Goal: Task Accomplishment & Management: Use online tool/utility

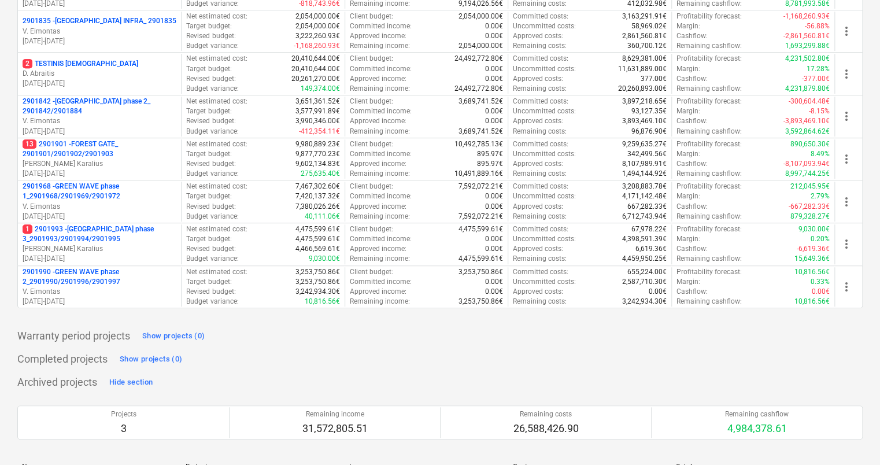
scroll to position [289, 0]
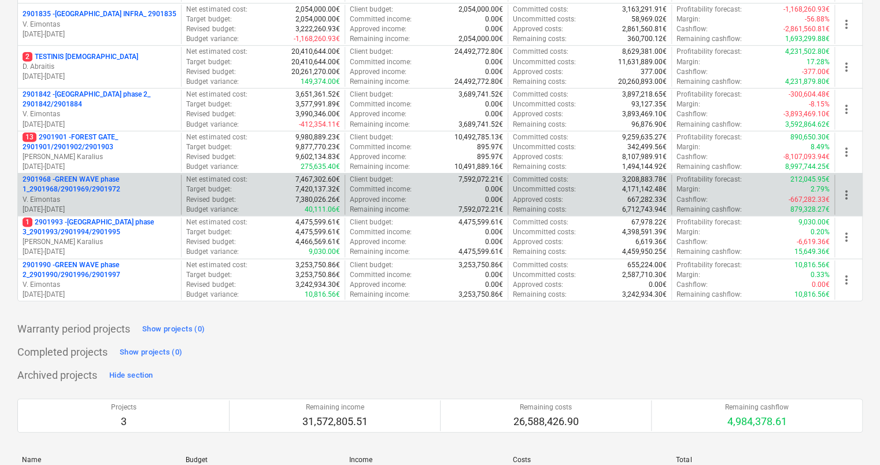
click at [95, 191] on p "2901968 - GREEN WAVE phase 1_2901968/2901969/2901972" at bounding box center [100, 185] width 154 height 20
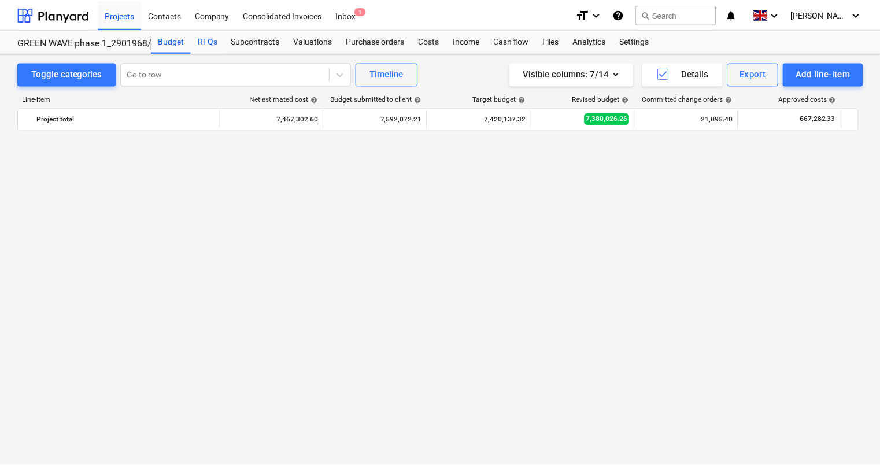
scroll to position [2601, 0]
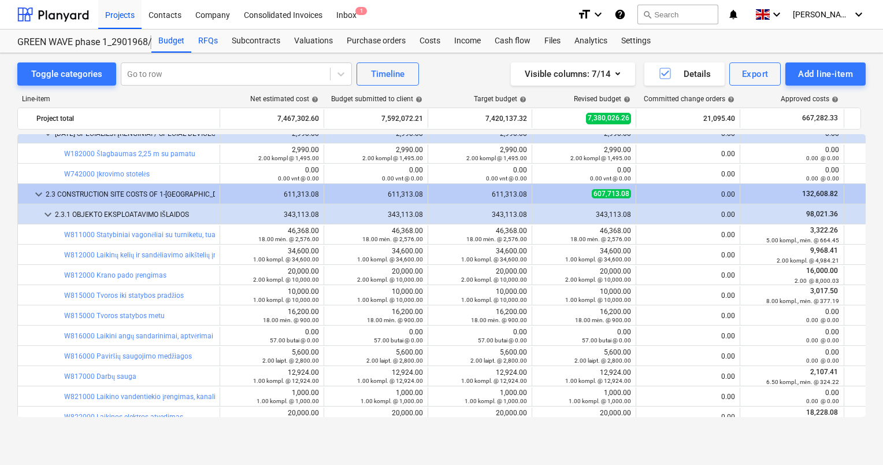
click at [207, 41] on div "RFQs" at bounding box center [208, 40] width 34 height 23
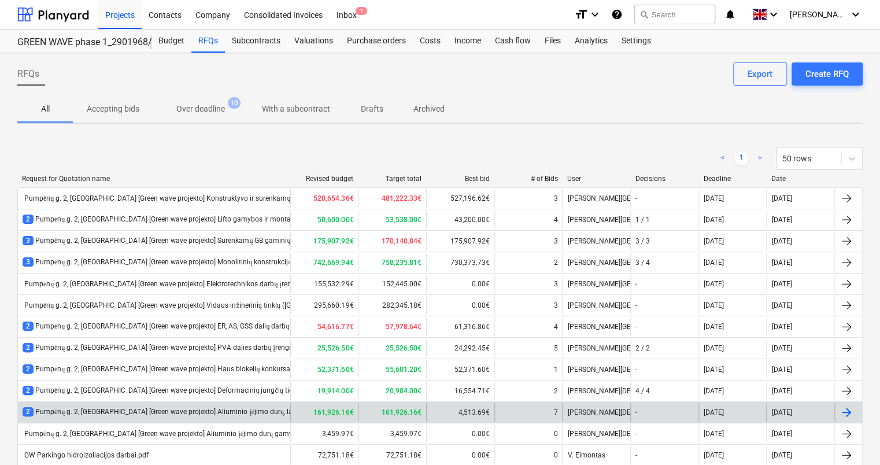
click at [139, 411] on div "2 Pumpėnų g. 2, [GEOGRAPHIC_DATA] [Green wave projekto] Aliuminio įėjimo durų, …" at bounding box center [234, 412] width 423 height 10
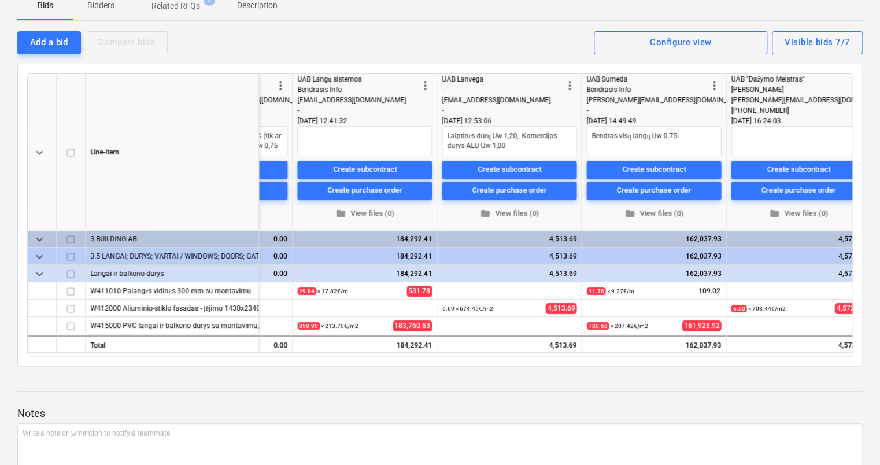
scroll to position [0, 719]
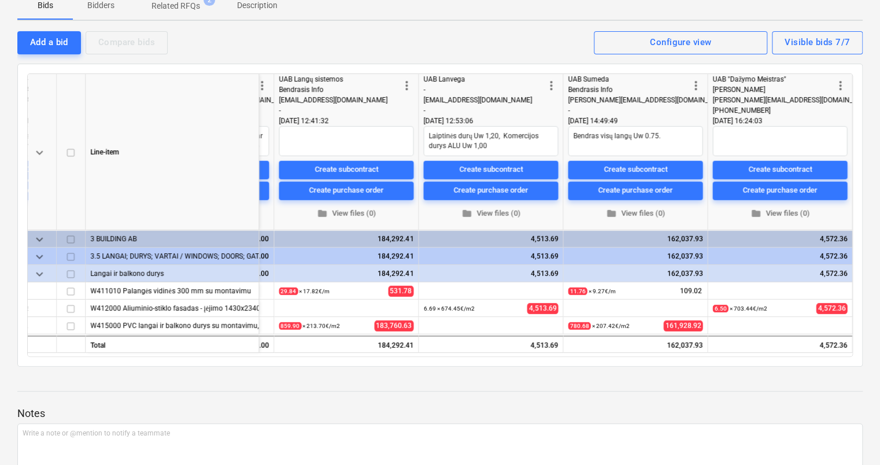
drag, startPoint x: 718, startPoint y: 355, endPoint x: 706, endPoint y: 357, distance: 12.2
click at [706, 357] on div "keyboard_arrow_down Line-item more_vert 929000501 - UAB "Velansta" [PERSON_NAME…" at bounding box center [439, 215] width 845 height 303
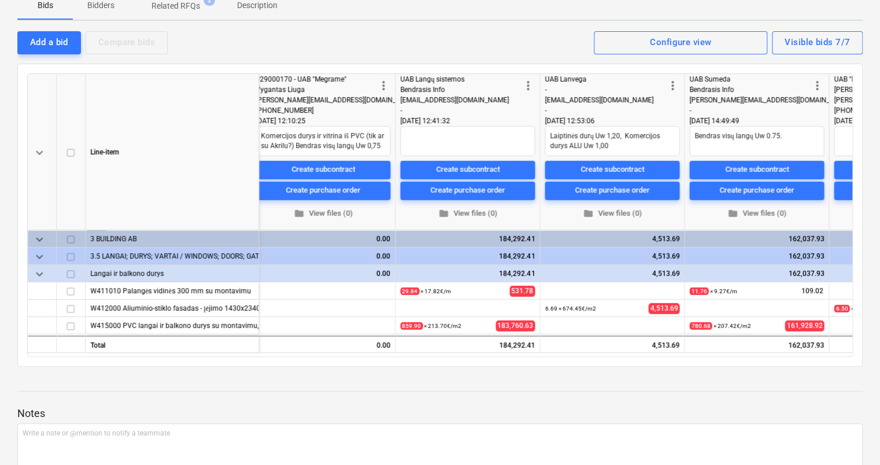
type textarea "x"
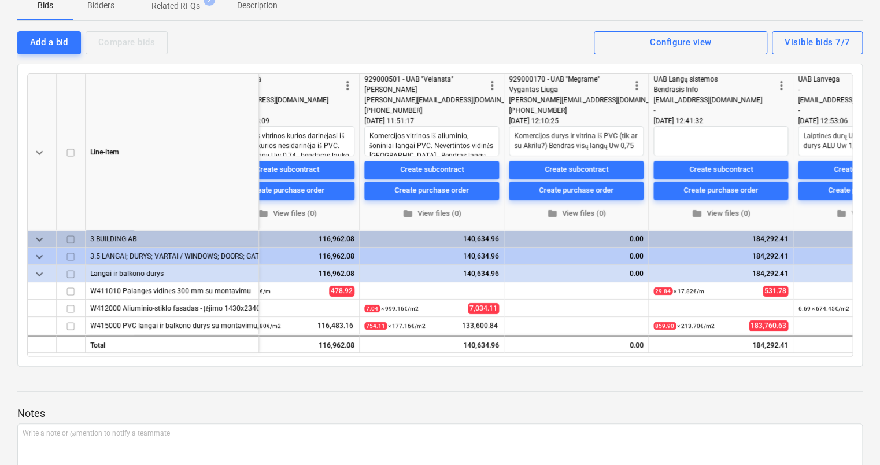
scroll to position [0, 327]
